Goal: Task Accomplishment & Management: Complete application form

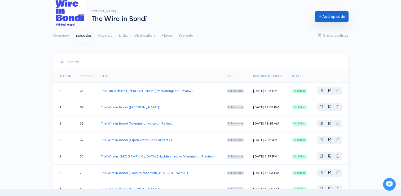
click at [322, 21] on link "Add episode" at bounding box center [332, 16] width 34 height 11
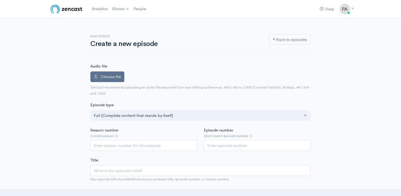
click at [102, 77] on span "Choose file" at bounding box center [111, 76] width 20 height 5
click at [0, 0] on input "Choose file" at bounding box center [0, 0] width 0 height 0
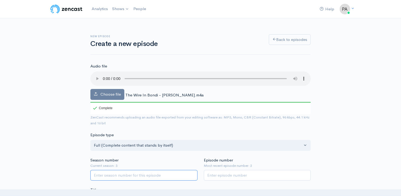
click at [128, 179] on input "Season number" at bounding box center [143, 175] width 107 height 11
type input "1"
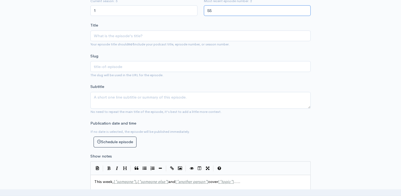
scroll to position [170, 0]
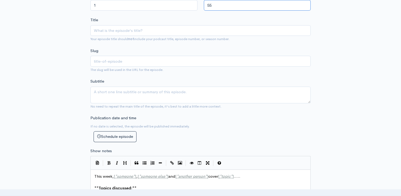
type input "55"
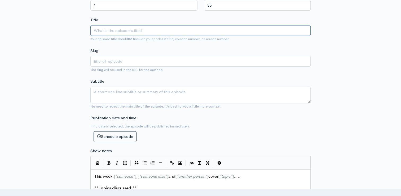
click at [151, 30] on input "Title" at bounding box center [200, 30] width 220 height 11
type input "T"
type input "t"
type input "Th"
type input "th"
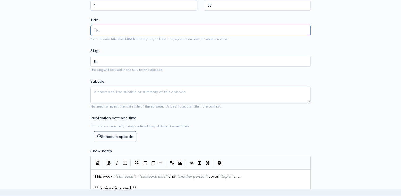
type input "The"
type input "the"
type input "The W"
type input "the-w"
type input "The Wi"
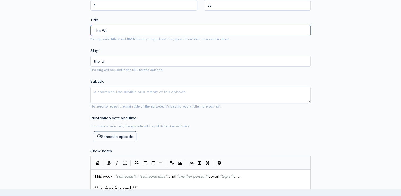
type input "the-wi"
type input "The Wir"
type input "the-wir"
type input "The Wire"
type input "the-wire"
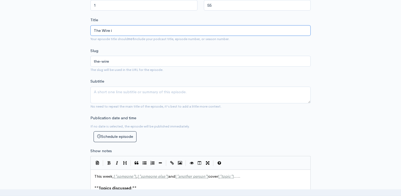
type input "The Wire in"
type input "the-wire-in"
type input "The Wire in B"
type input "the-wire-in-b"
type input "The Wire in Bon"
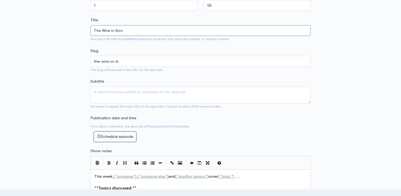
type input "the-wire-in-bon"
type input "The Wire in Bond"
type input "the-wire-in-bond"
type input "The Wire in Bondi"
type input "the-wire-in-bondi"
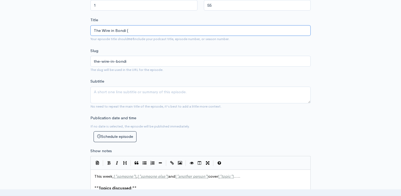
type input "The Wire in Bondi (P"
type input "the-wire-in-bondi-p"
type input "The Wire in Bondi (Pa"
type input "the-wire-in-bondi-pa"
type input "The Wire in Bondi ([PERSON_NAME]"
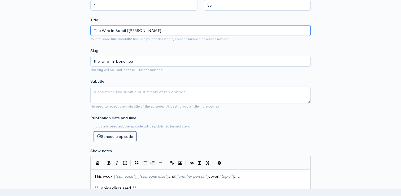
type input "the-wire-in-[PERSON_NAME]"
type input "The Wire in Bondi ([PERSON_NAME]"
type input "the-wire-in-[PERSON_NAME]"
type input "The Wire in Bondi ([PERSON_NAME]"
type input "the-wire-in-[PERSON_NAME]"
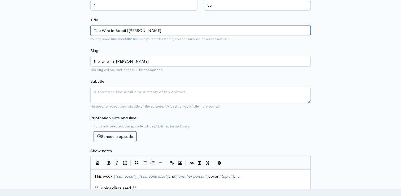
type input "The Wire in Bondi ([PERSON_NAME]"
type input "the-wire-in-[PERSON_NAME]"
type input "The Wire in Bondi ([PERSON_NAME]"
type input "the-wire-in-[PERSON_NAME]"
type input "The Wire in Bondi ([PERSON_NAME]"
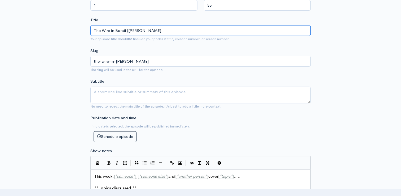
type input "the-wire-in-bondi-[PERSON_NAME]"
type input "The Wire in Bondi ([PERSON_NAME]"
type input "the-wire-in-bondi-[PERSON_NAME]"
type input "The Wire in Bondi ([PERSON_NAME])"
click at [141, 87] on textarea "Subtitle" at bounding box center [200, 94] width 220 height 17
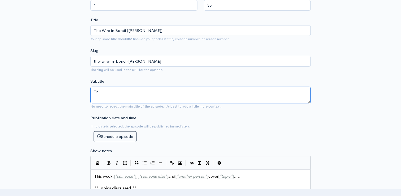
type textarea "T"
type textarea "W"
click at [93, 89] on textarea "Former Warrington Wolves player [PERSON_NAME]" at bounding box center [200, 94] width 220 height 17
click at [209, 92] on textarea "Former Warrington Wolves player [PERSON_NAME]" at bounding box center [200, 94] width 220 height 17
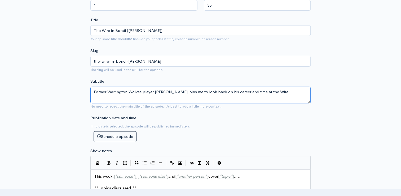
drag, startPoint x: 288, startPoint y: 92, endPoint x: 78, endPoint y: 68, distance: 210.9
click at [78, 68] on div "New episode Create a new episode Back to episodes Audio file Choose file The Wi…" at bounding box center [201, 142] width 302 height 586
click at [294, 94] on textarea "Former Warrington Wolves player [PERSON_NAME] joins me to look back on his care…" at bounding box center [200, 94] width 220 height 17
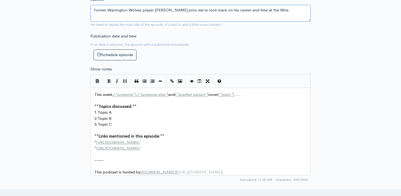
scroll to position [277, 0]
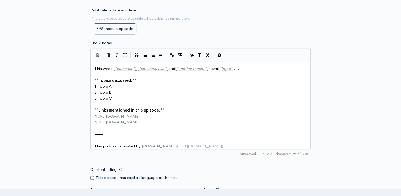
type textarea "Former Warrington Wolves player [PERSON_NAME] joins me to look back on his care…"
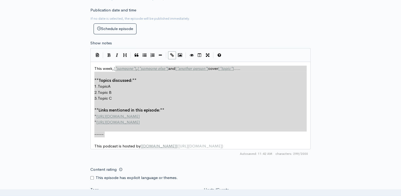
type textarea "[*someone*], [*someone else*] and [*another person*] cover [*topic*]..... **Top…"
drag, startPoint x: 112, startPoint y: 133, endPoint x: 115, endPoint y: 68, distance: 65.3
paste textarea
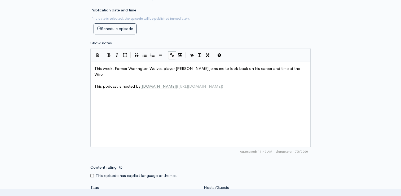
click at [154, 84] on span "[DOMAIN_NAME]" at bounding box center [159, 86] width 34 height 5
click at [117, 67] on span "This week, Former Warrington Wolves player [PERSON_NAME] joins me to look back …" at bounding box center [197, 71] width 207 height 11
type textarea "=f"
type textarea "f"
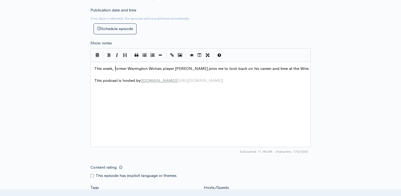
scroll to position [2, 1]
click at [302, 72] on pre "​" at bounding box center [202, 74] width 219 height 6
click at [301, 66] on pre "This week, former Warrington Wolves player [PERSON_NAME] joins me to look back …" at bounding box center [202, 69] width 219 height 6
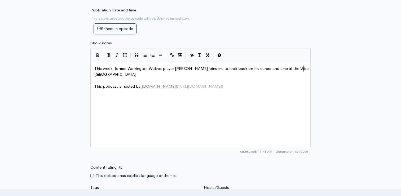
type textarea "[PERSON_NAME]"
type textarea "aul is currently th"
type textarea "e hea"
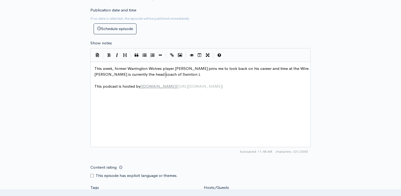
type textarea "ad coach of [PERSON_NAME]"
type textarea "inos"
type textarea "ons, w"
type textarea "e disucss"
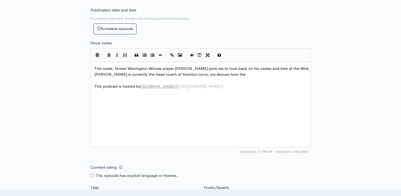
type textarea "cuss how the s"
type textarea "his"
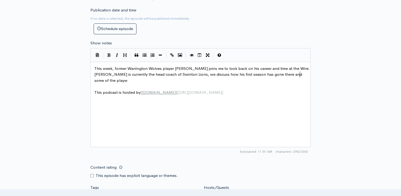
type textarea "his first season has gone there and some of the playwr"
type textarea "ers he's coaching. We look back at his staet"
type textarea "rt at [GEOGRAPHIC_DATA]"
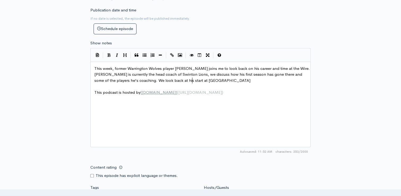
type textarea "Warrington a"
type textarea ", playing at Wide"
type textarea "ld"
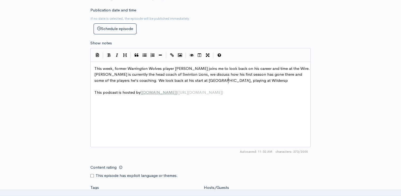
type textarea "ldersppo"
type textarea "llo"
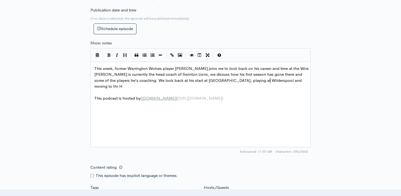
type textarea "ool and moving to thr HJ"
type textarea "r"
type textarea "e HJ>"
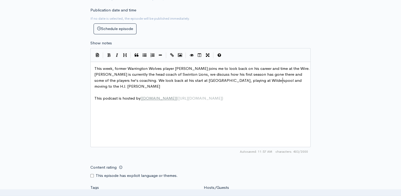
type textarea ". Pauls"
type textarea "talks about mi"
type textarea "the heartache of missing out on the 2009 Cup finak"
type textarea "cup fg"
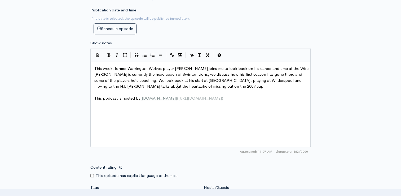
type textarea "fi"
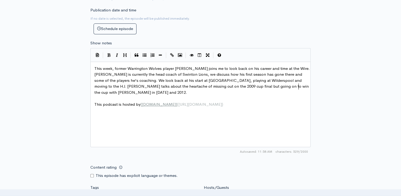
scroll to position [2, 121]
type textarea "inal but going on to win the cup with [PERSON_NAME] in [DATE] and 2012. We also…"
type textarea "artr"
type textarea "rington now an"
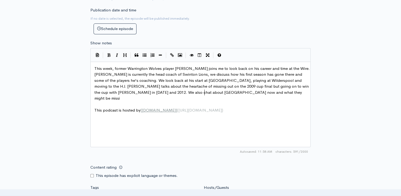
type textarea "d what they might be missing"
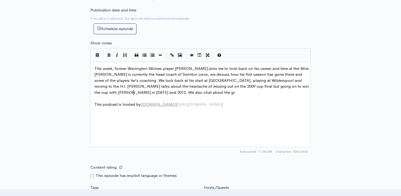
type textarea "the grand"
type textarea "rand finals he plaued"
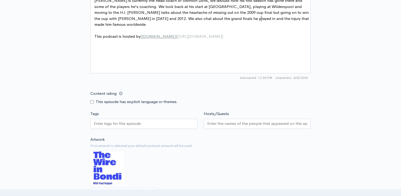
scroll to position [360, 0]
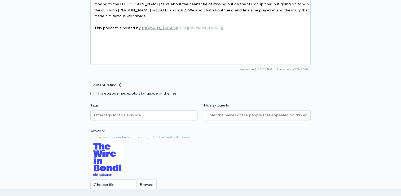
type textarea "yed in and the injury that made him famous worldwide."
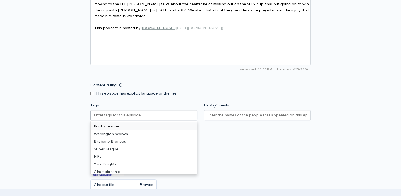
click at [120, 113] on input "Tags" at bounding box center [118, 115] width 48 height 6
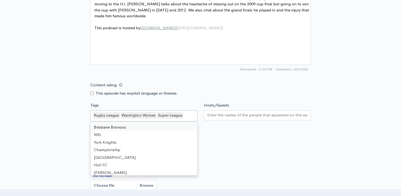
click at [225, 115] on input "Hosts/Guests" at bounding box center [257, 115] width 100 height 6
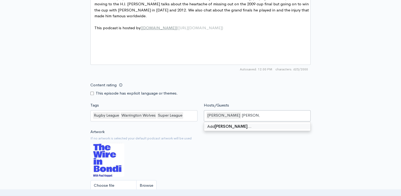
type input "[PERSON_NAME]"
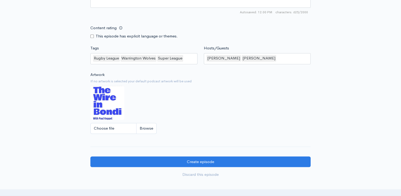
scroll to position [435, 0]
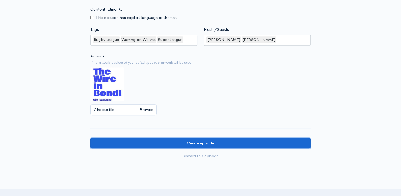
click at [280, 138] on input "Create episode" at bounding box center [200, 143] width 220 height 11
